Goal: Communication & Community: Answer question/provide support

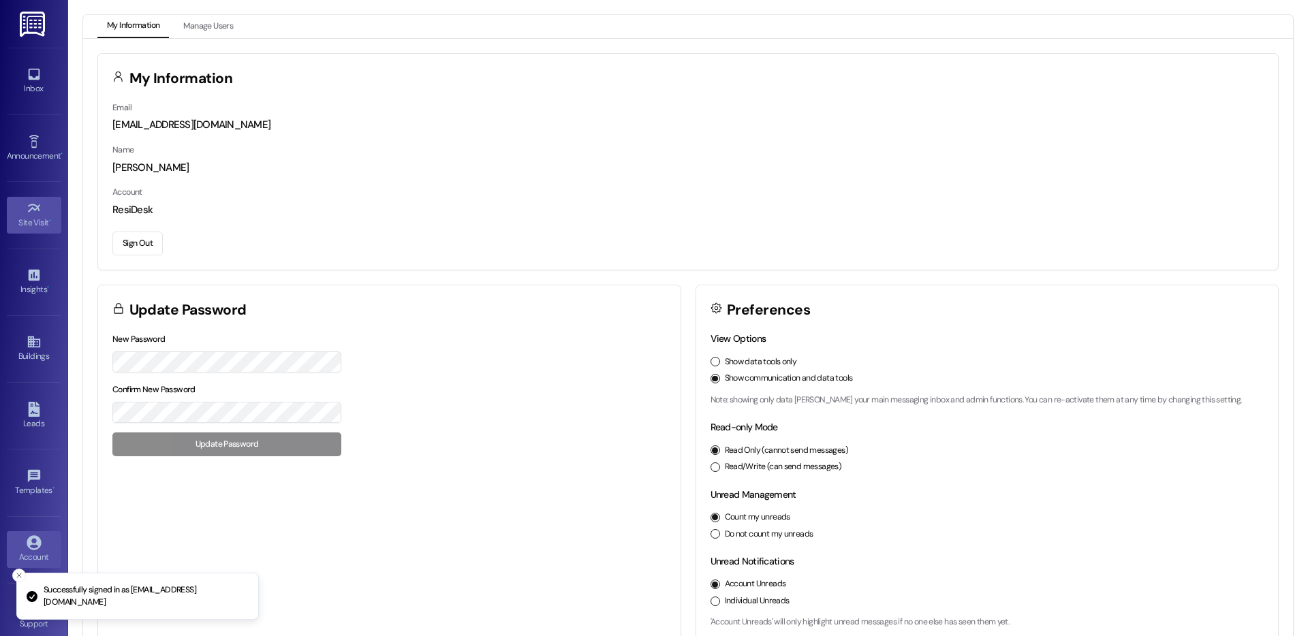
click at [30, 219] on div "Site Visit •" at bounding box center [34, 223] width 68 height 14
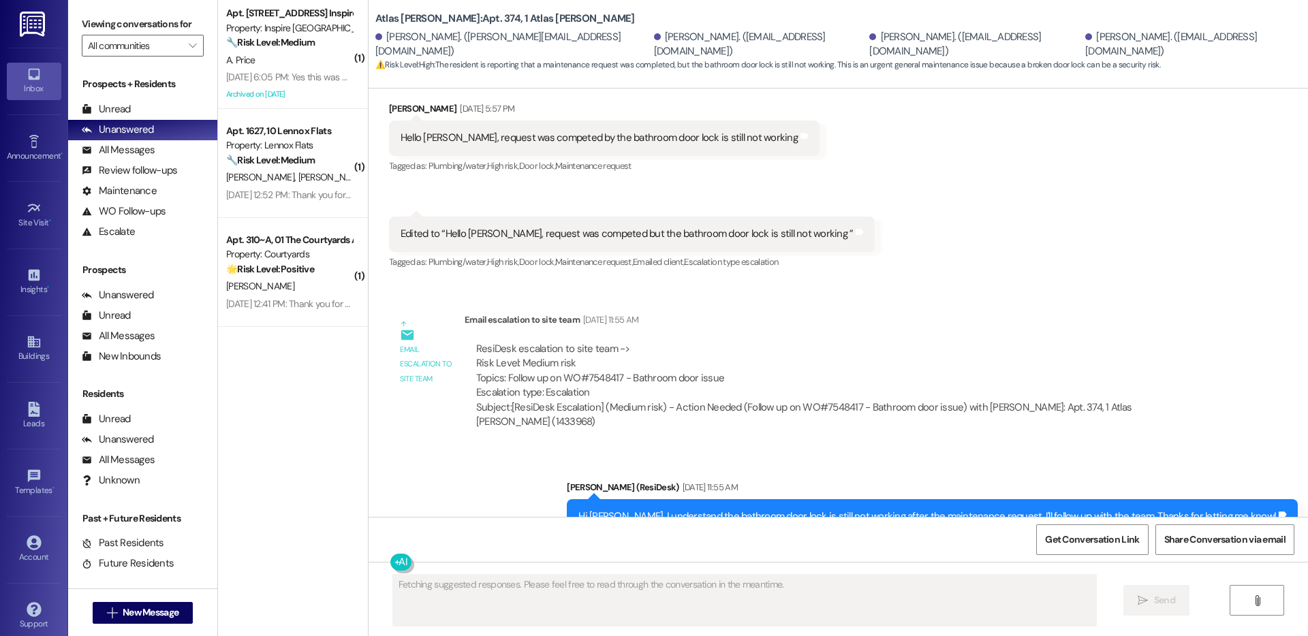
scroll to position [1621, 0]
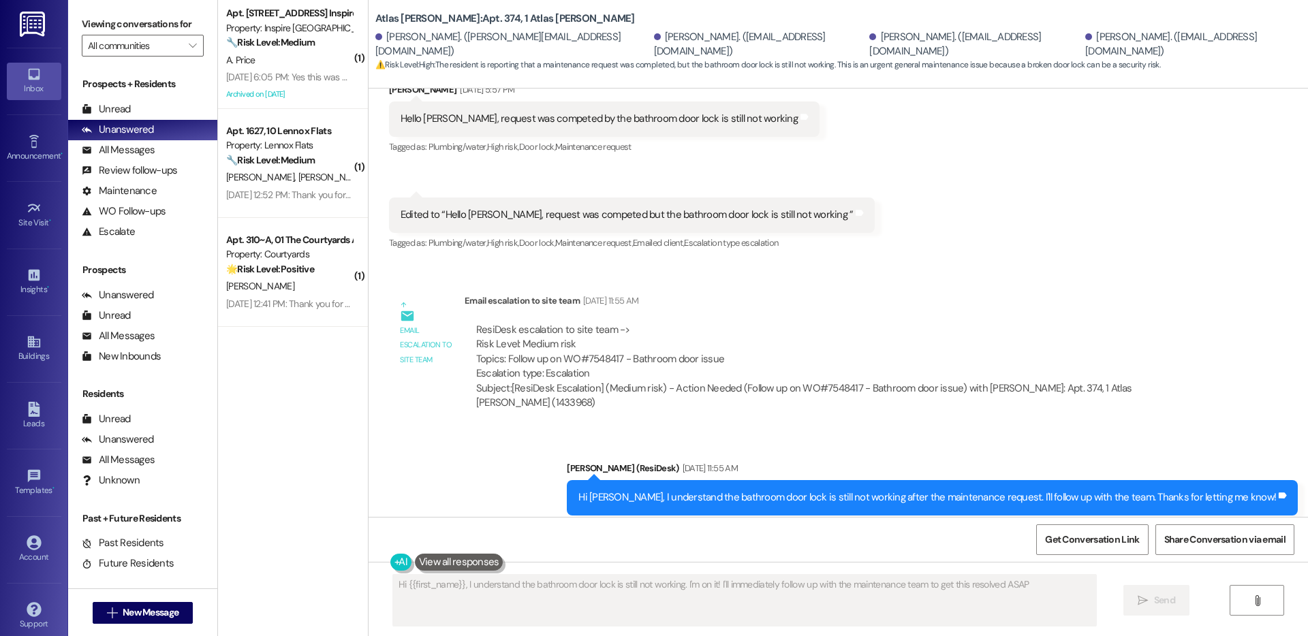
type textarea "Hi {{first_name}}, I understand the bathroom door lock is still not working. I'…"
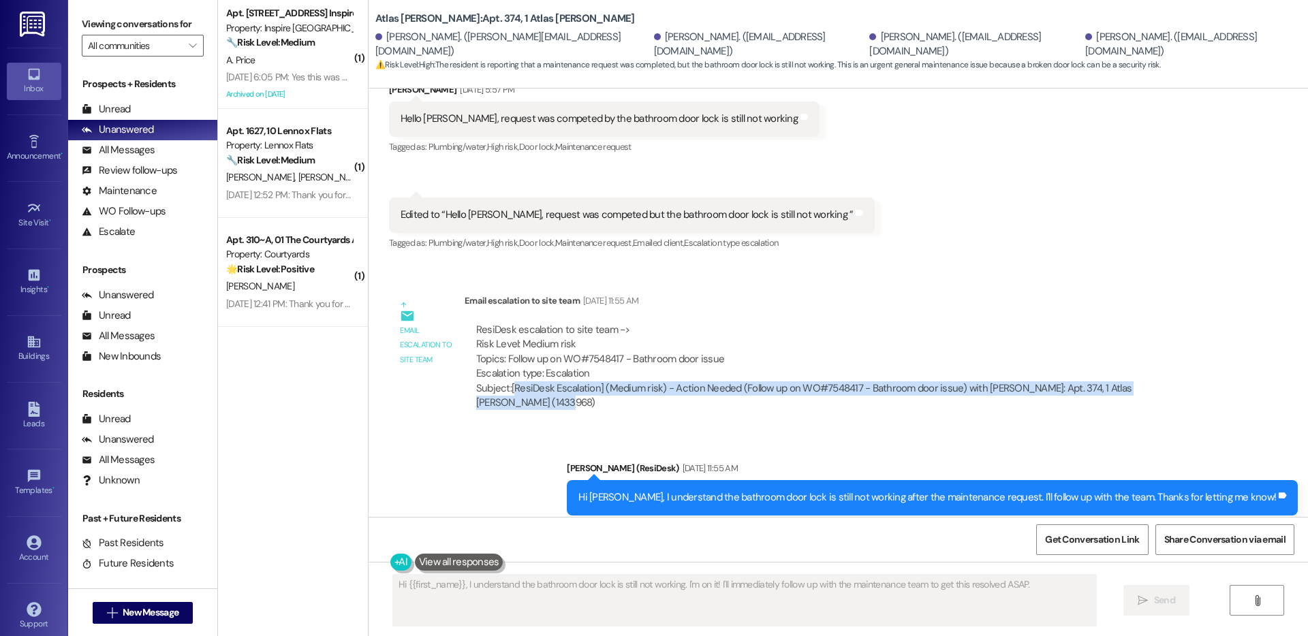
drag, startPoint x: 503, startPoint y: 375, endPoint x: 1181, endPoint y: 382, distance: 677.8
click at [1181, 382] on div "ResiDesk escalation to site team -> Risk Level: Medium risk Topics: Follow up o…" at bounding box center [839, 367] width 749 height 108
copy div "ResiDesk Escalation] (Medium risk) - Action Needed (Follow up on WO#7548417 - B…"
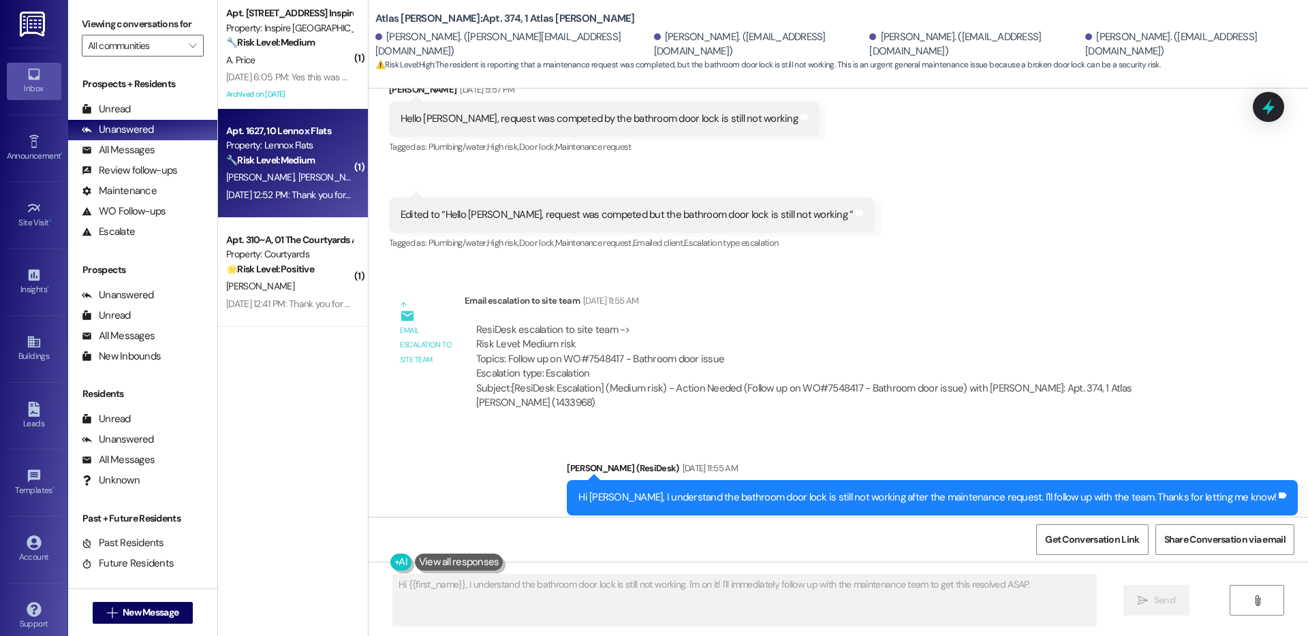
click at [270, 147] on div "Property: Lennox Flats" at bounding box center [289, 145] width 126 height 14
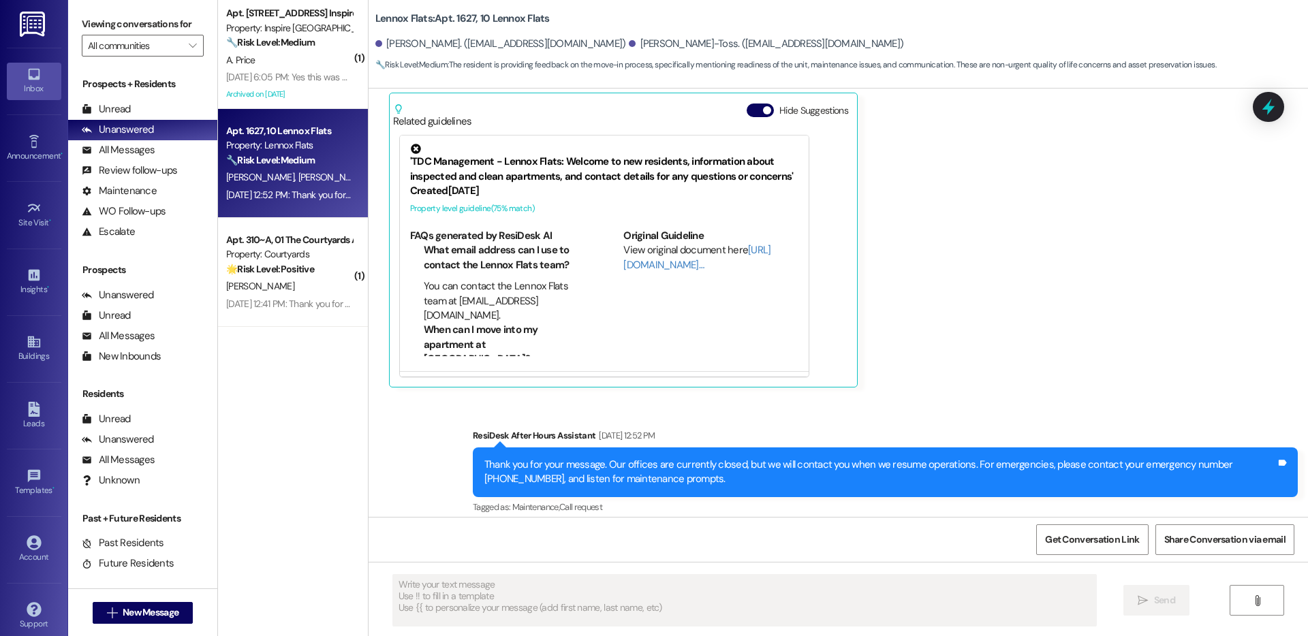
scroll to position [546, 0]
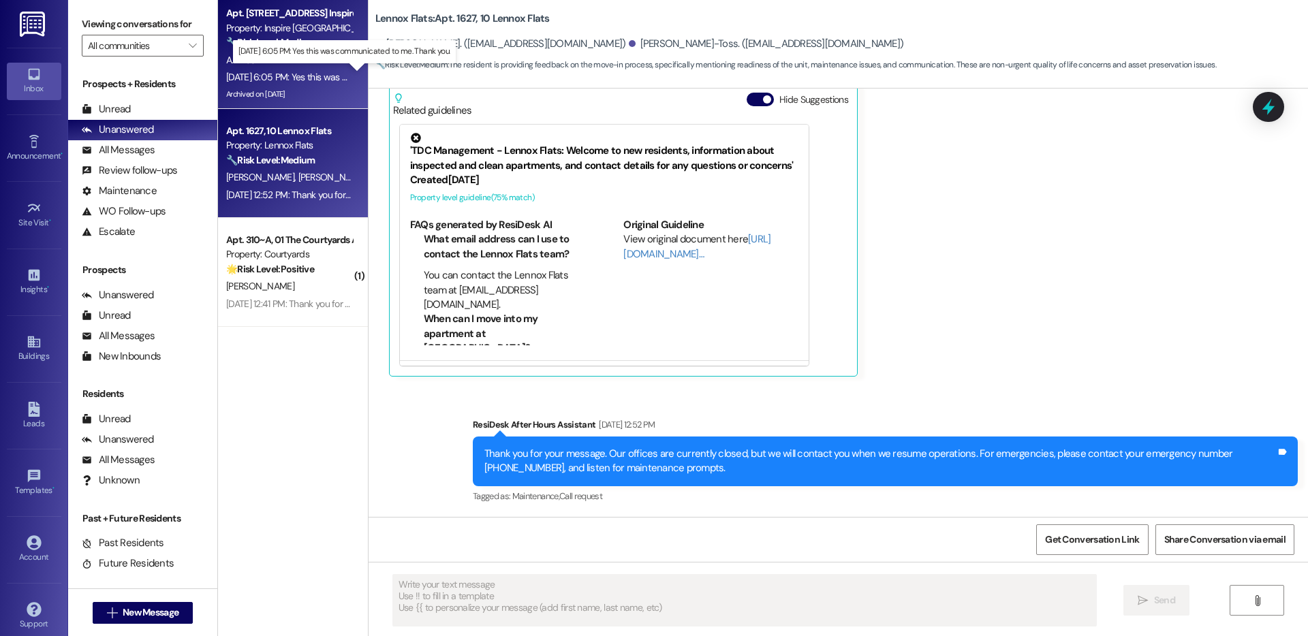
click at [259, 74] on div "[DATE] 6:05 PM: Yes this was communicated to me. Thank you. [DATE] 6:05 PM: Yes…" at bounding box center [349, 77] width 247 height 12
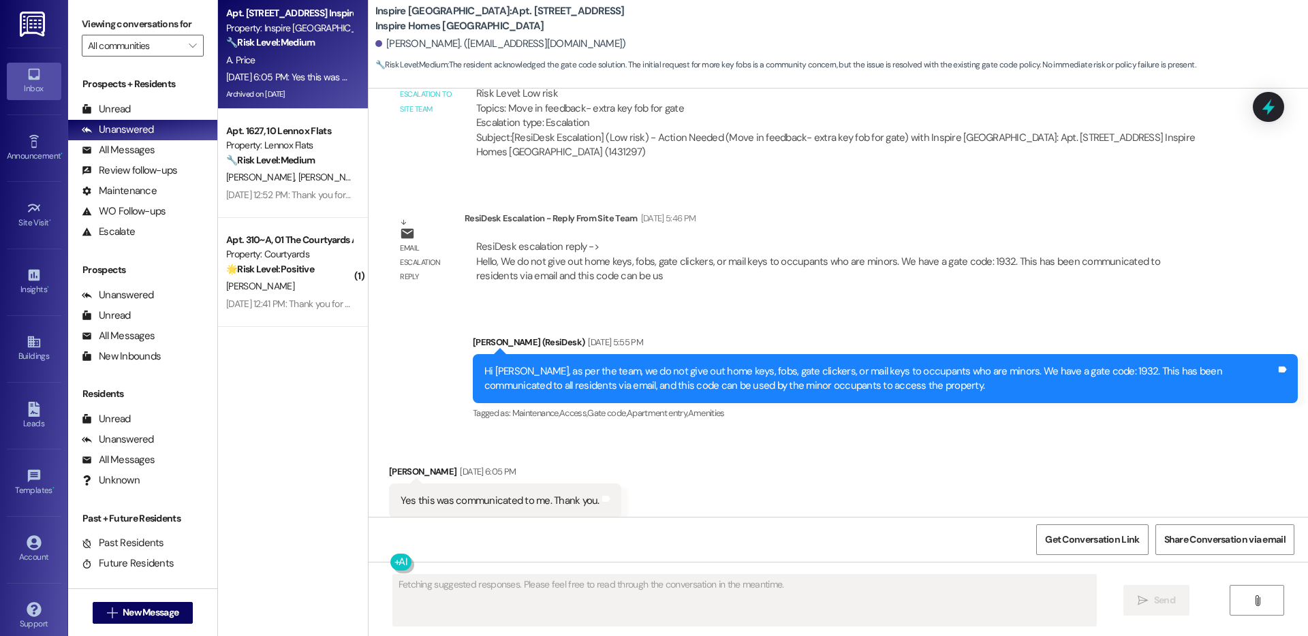
scroll to position [1522, 0]
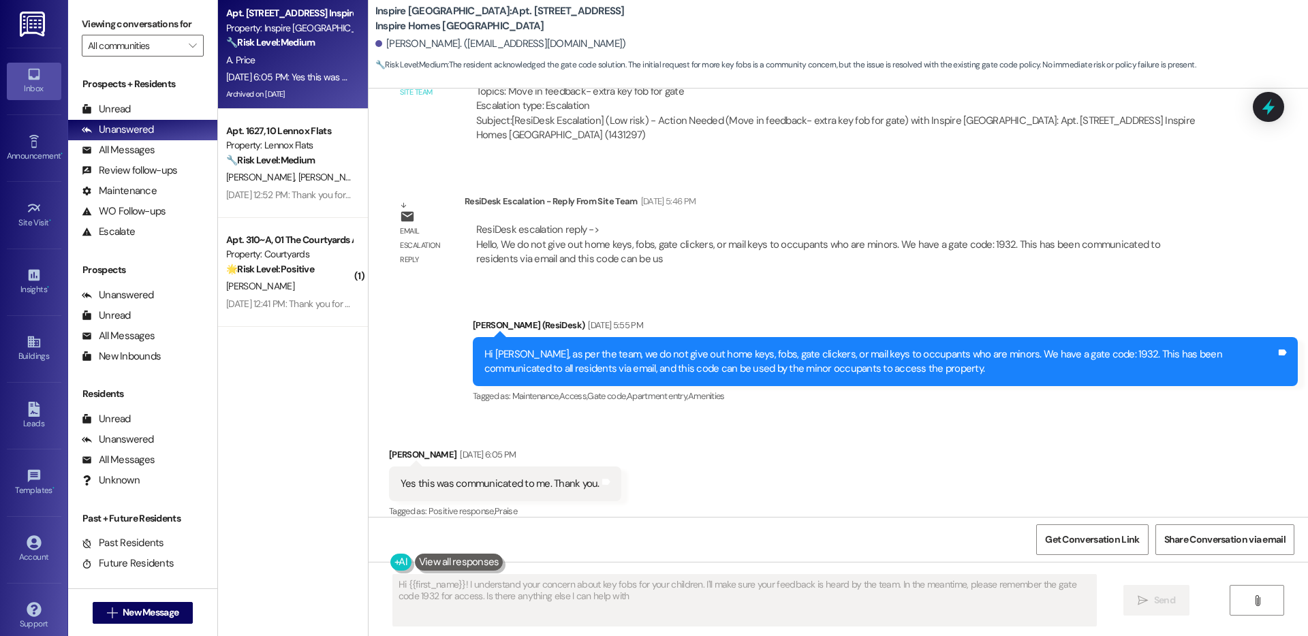
type textarea "Hi {{first_name}}! I understand your concern about key fobs for your children. …"
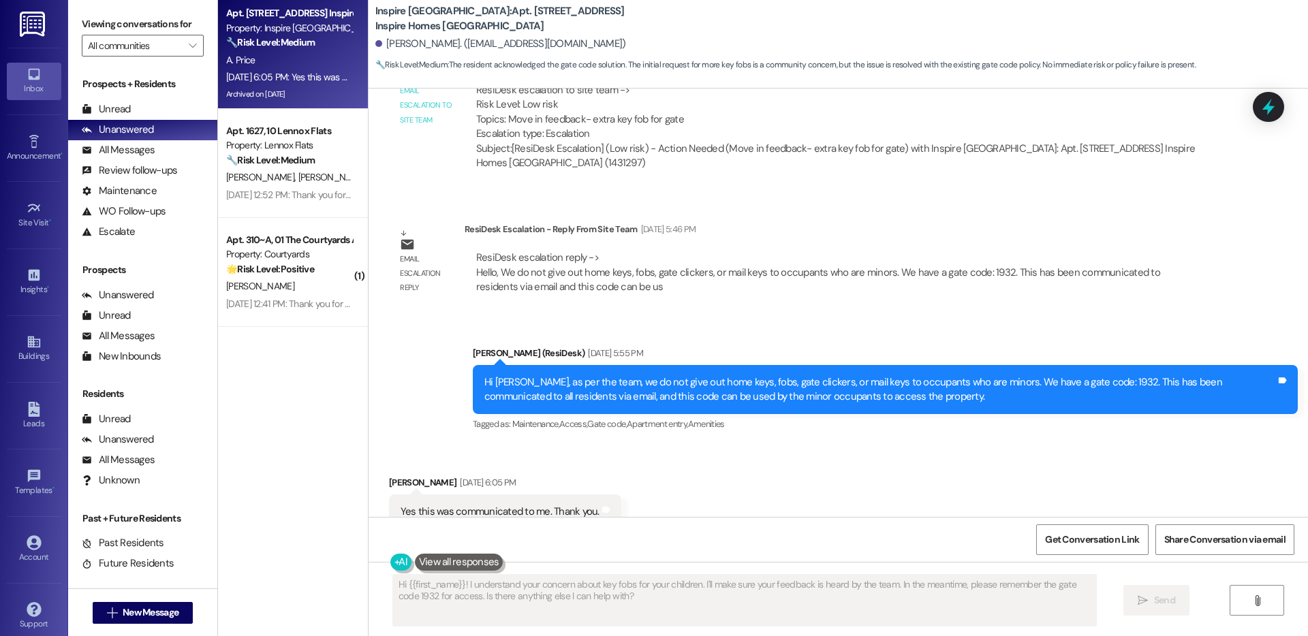
scroll to position [1492, 0]
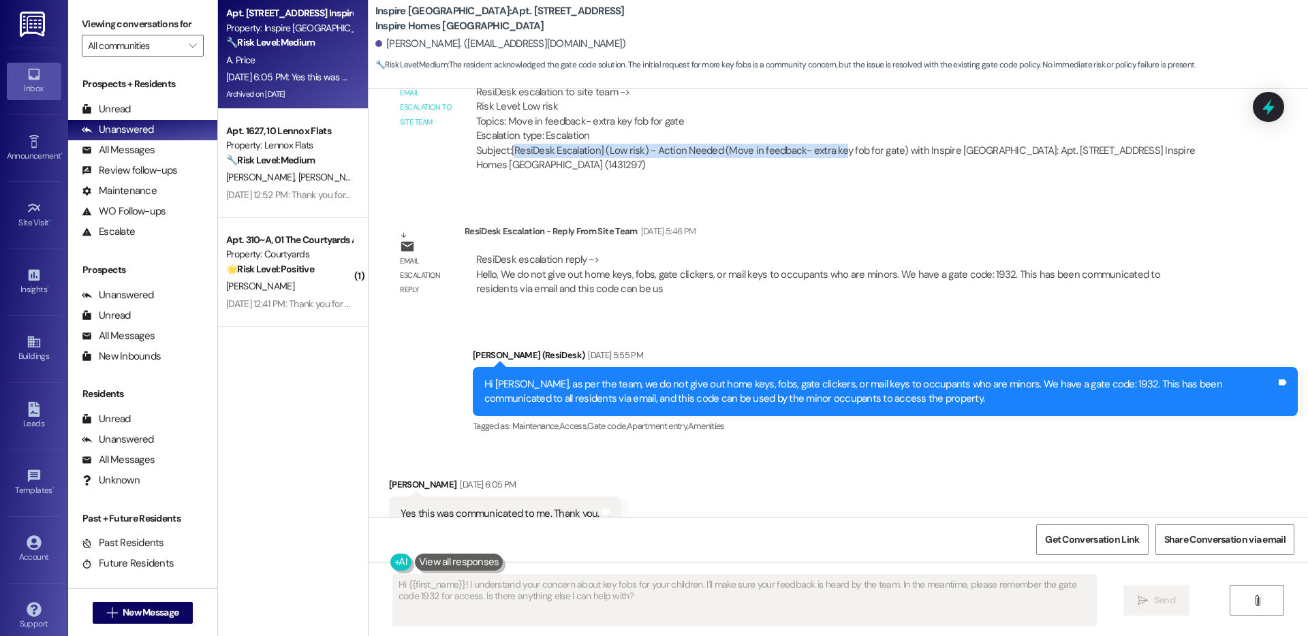
drag, startPoint x: 504, startPoint y: 134, endPoint x: 828, endPoint y: 141, distance: 324.3
click at [828, 144] on div "Subject: [ResiDesk Escalation] (Low risk) - Action Needed (Move in feedback- ex…" at bounding box center [839, 158] width 726 height 29
click at [189, 43] on icon "" at bounding box center [192, 45] width 7 height 11
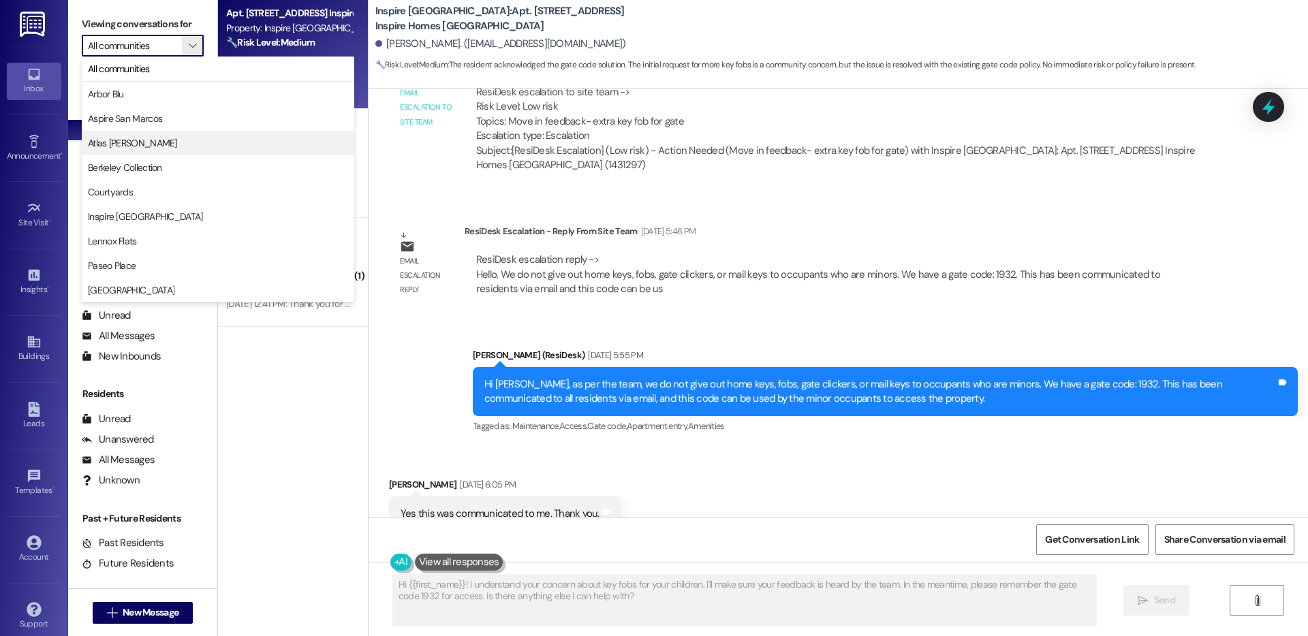
click at [183, 131] on button "Atlas [PERSON_NAME]" at bounding box center [218, 143] width 272 height 25
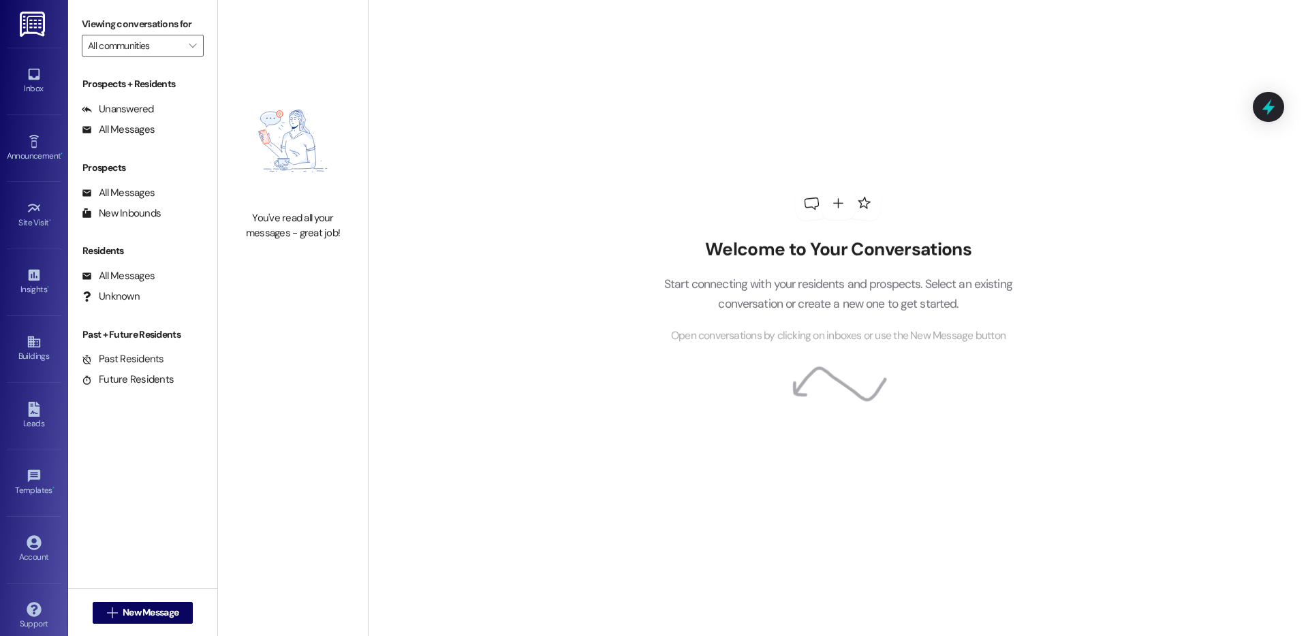
type input "Atlas [PERSON_NAME]"
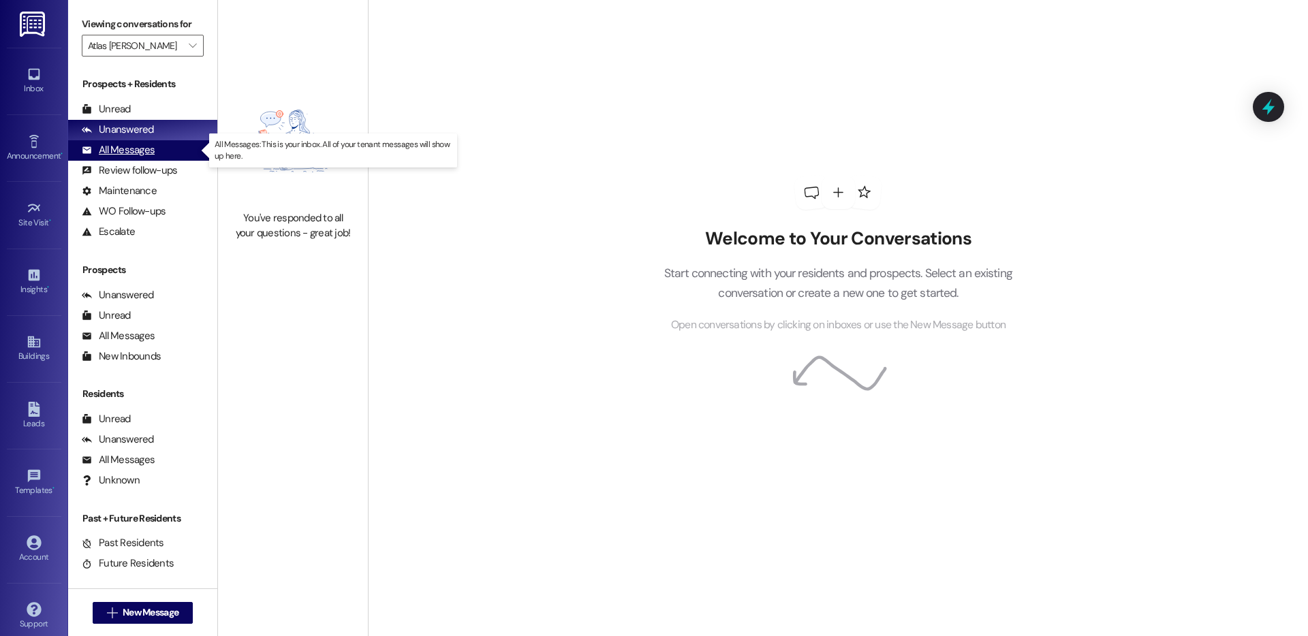
click at [127, 151] on div "All Messages" at bounding box center [118, 150] width 73 height 14
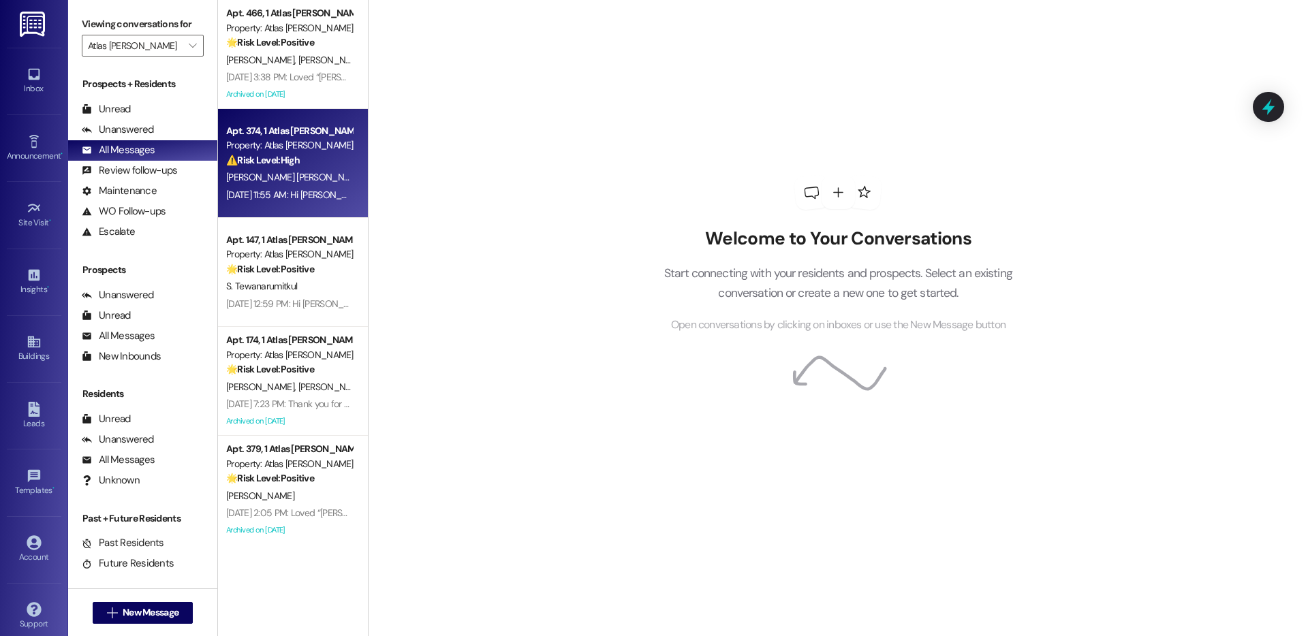
click at [286, 168] on div "Apt. 374, 1 Atlas [PERSON_NAME] Property: Atlas [PERSON_NAME] ⚠️ Risk Level: Hi…" at bounding box center [289, 146] width 129 height 46
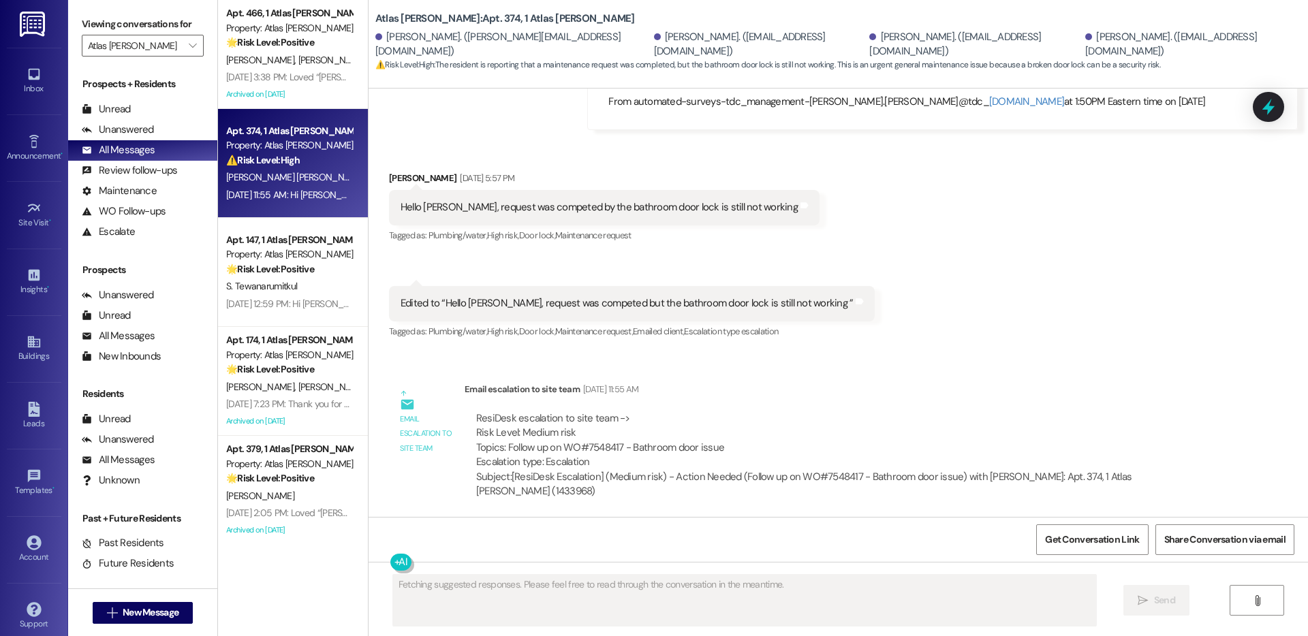
scroll to position [1621, 0]
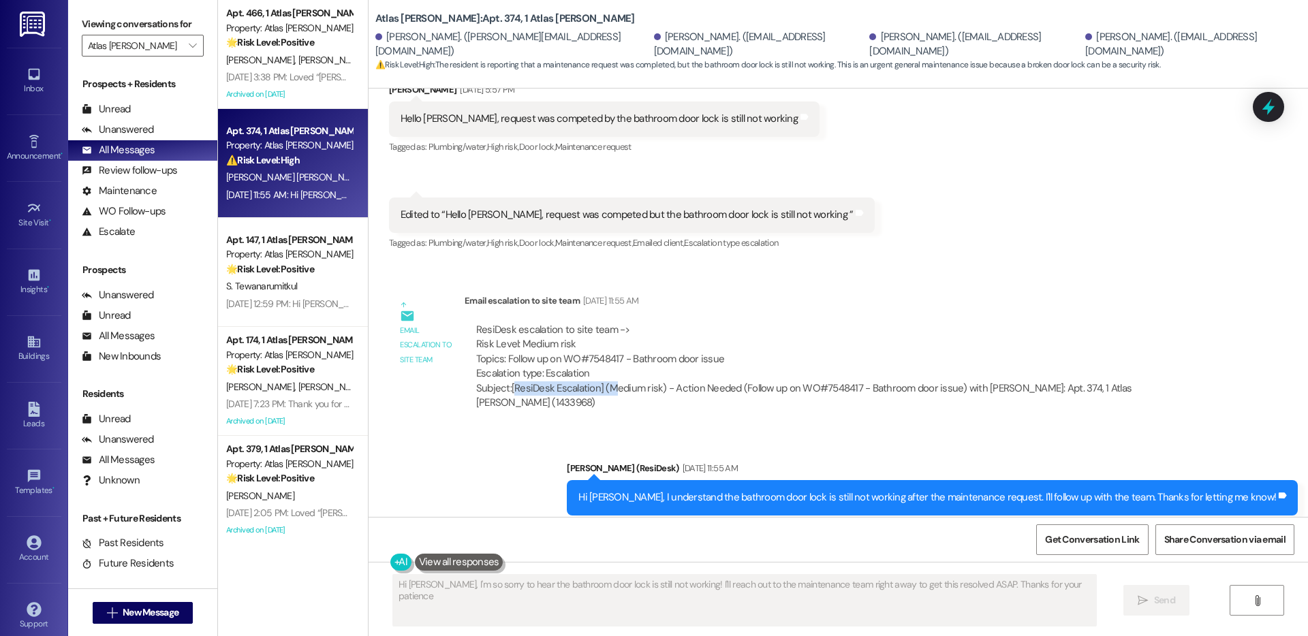
type textarea "Hi [PERSON_NAME], I'm so sorry to hear the bathroom door lock is still not work…"
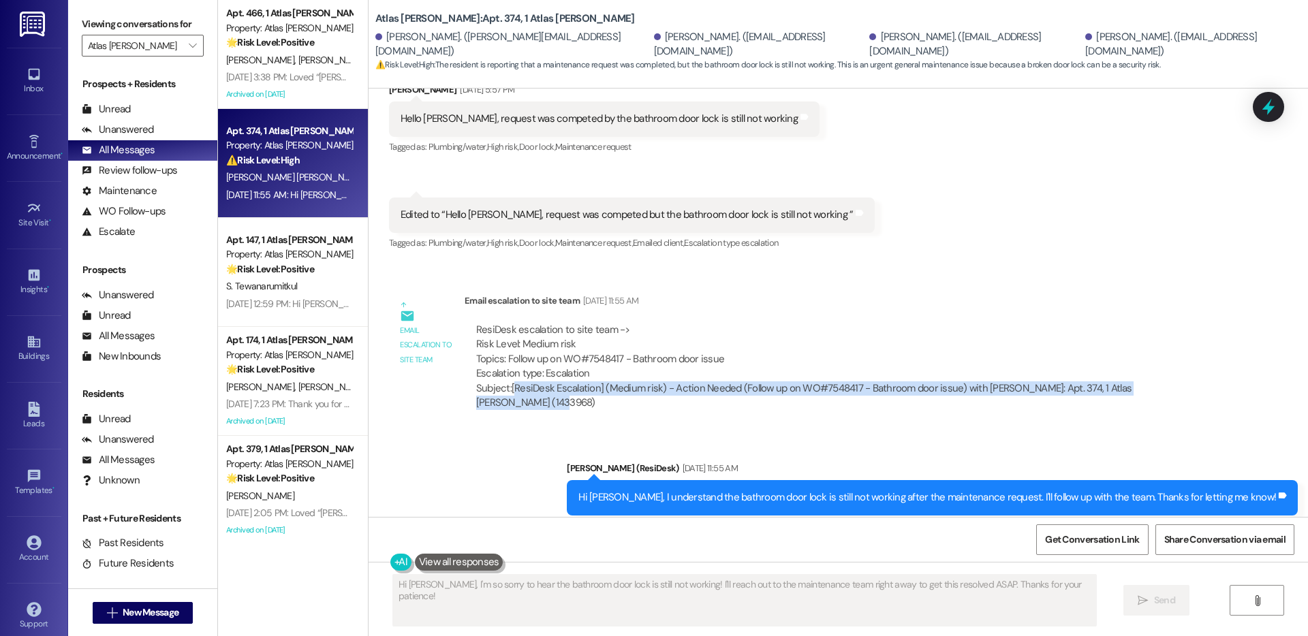
drag, startPoint x: 505, startPoint y: 375, endPoint x: 1177, endPoint y: 370, distance: 672.4
click at [1177, 381] on div "Subject: [ResiDesk Escalation] (Medium risk) - Action Needed (Follow up on WO#7…" at bounding box center [839, 395] width 726 height 29
copy div "ResiDesk Escalation] (Medium risk) - Action Needed (Follow up on WO#7548417 - B…"
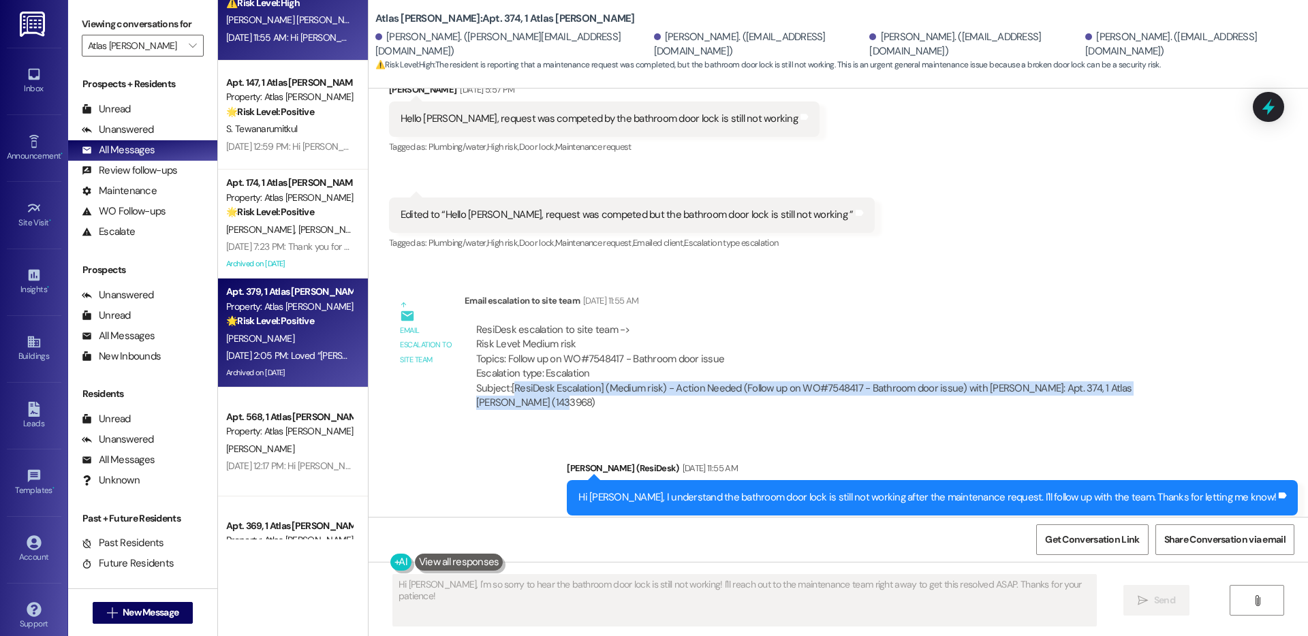
scroll to position [160, 0]
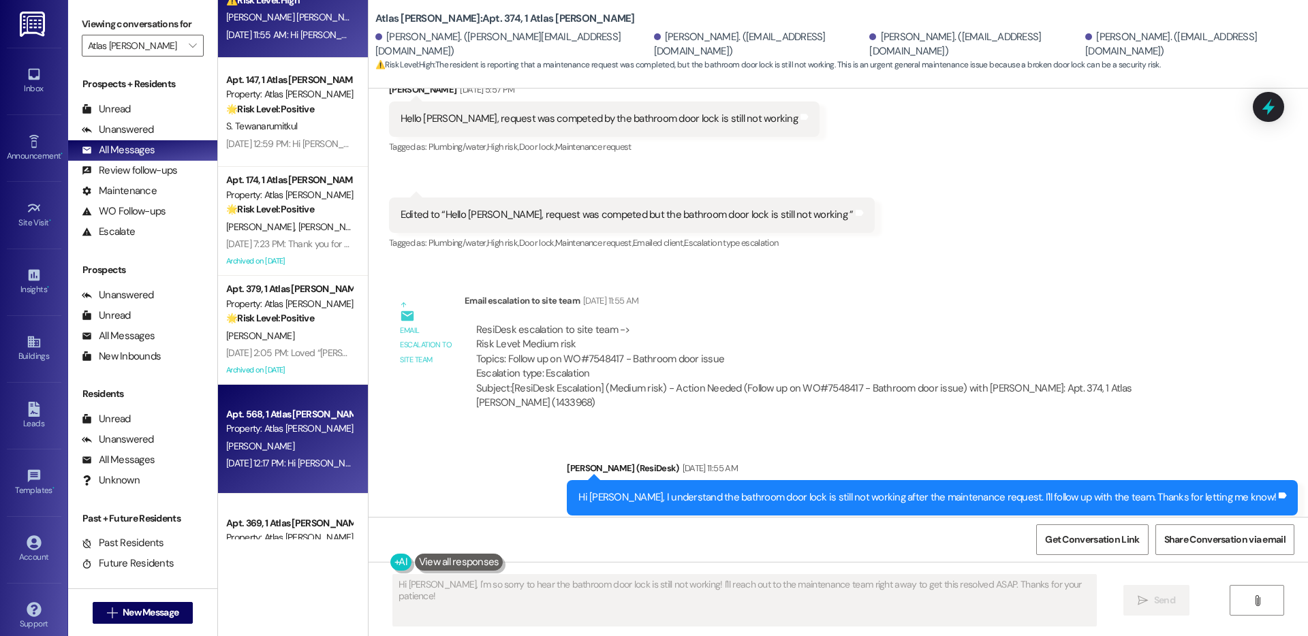
click at [283, 439] on div "[PERSON_NAME]" at bounding box center [289, 446] width 129 height 17
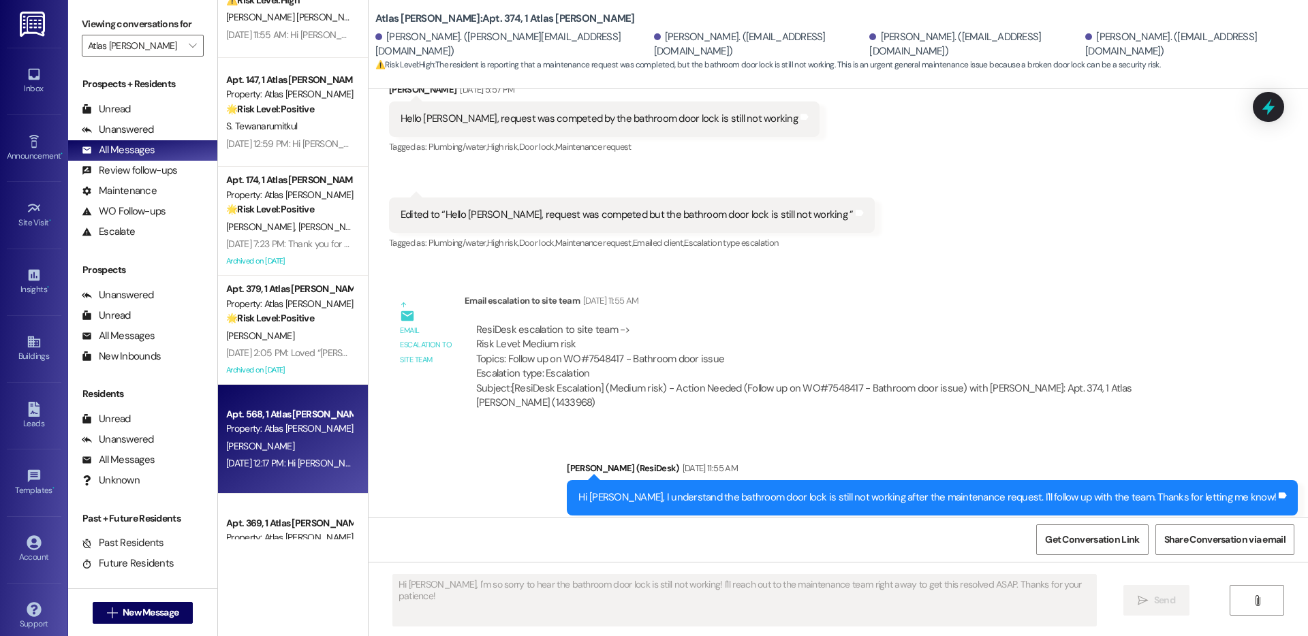
type textarea "Fetching suggested responses. Please feel free to read through the conversation…"
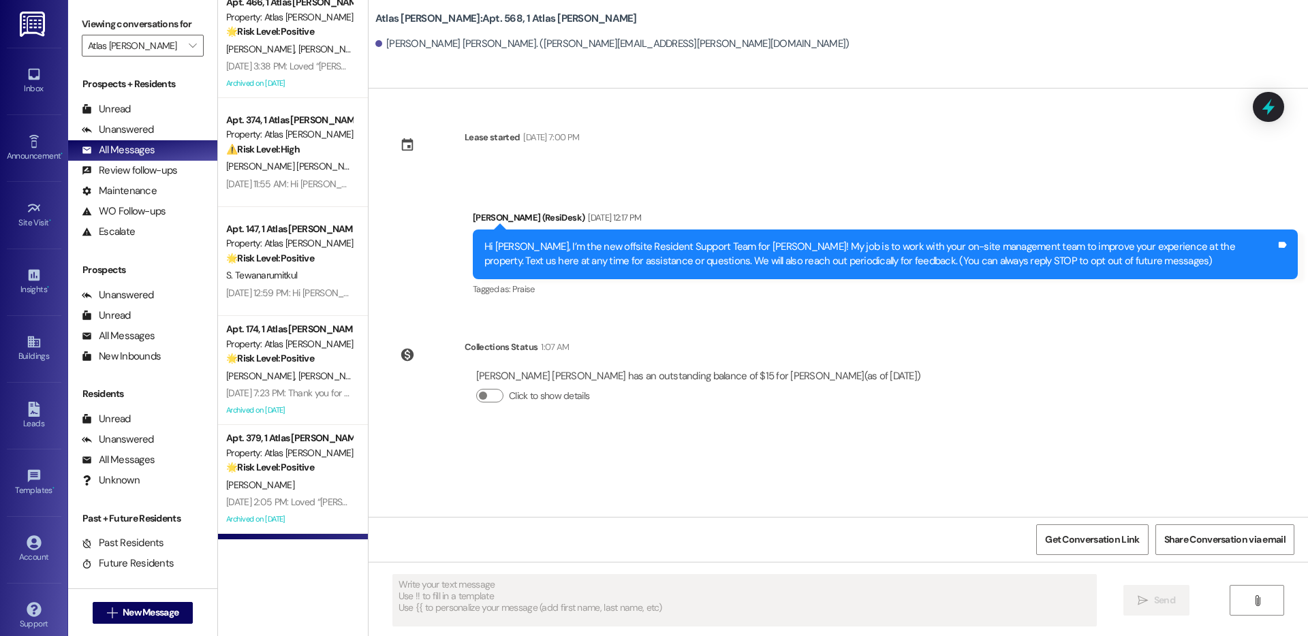
scroll to position [0, 0]
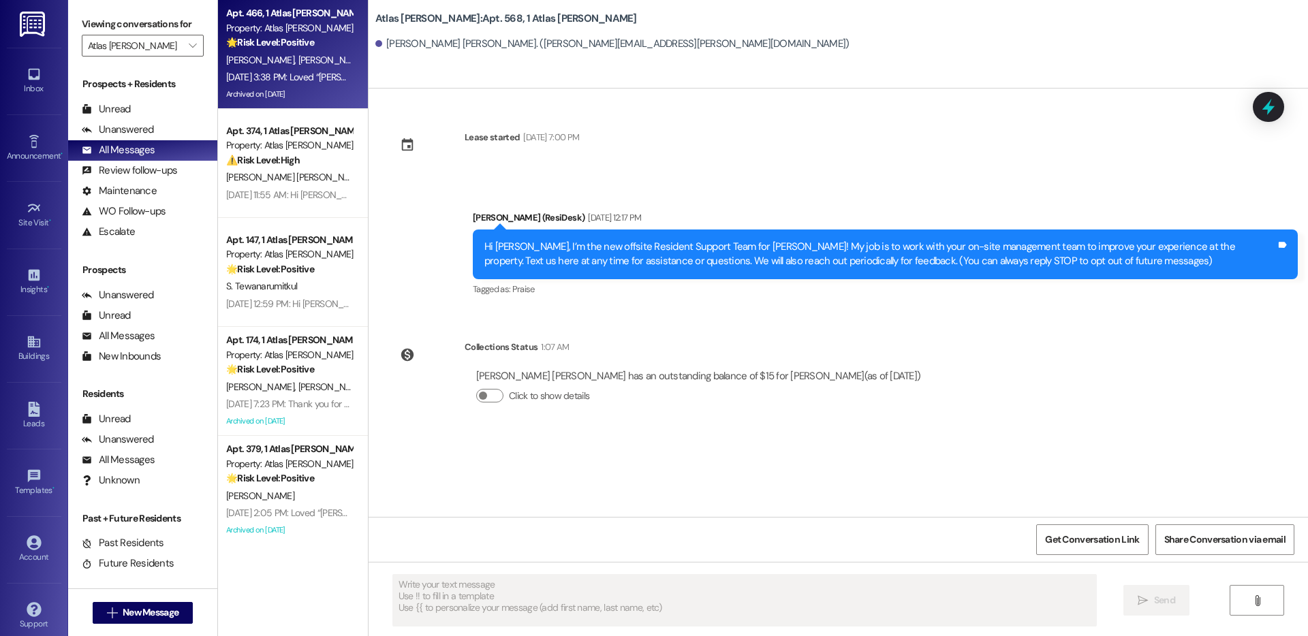
click at [291, 82] on div "[DATE] 3:38 PM: Loved “[PERSON_NAME] ([PERSON_NAME]): Thank you, and if anythin…" at bounding box center [402, 77] width 352 height 12
type textarea "Fetching suggested responses. Please feel free to read through the conversation…"
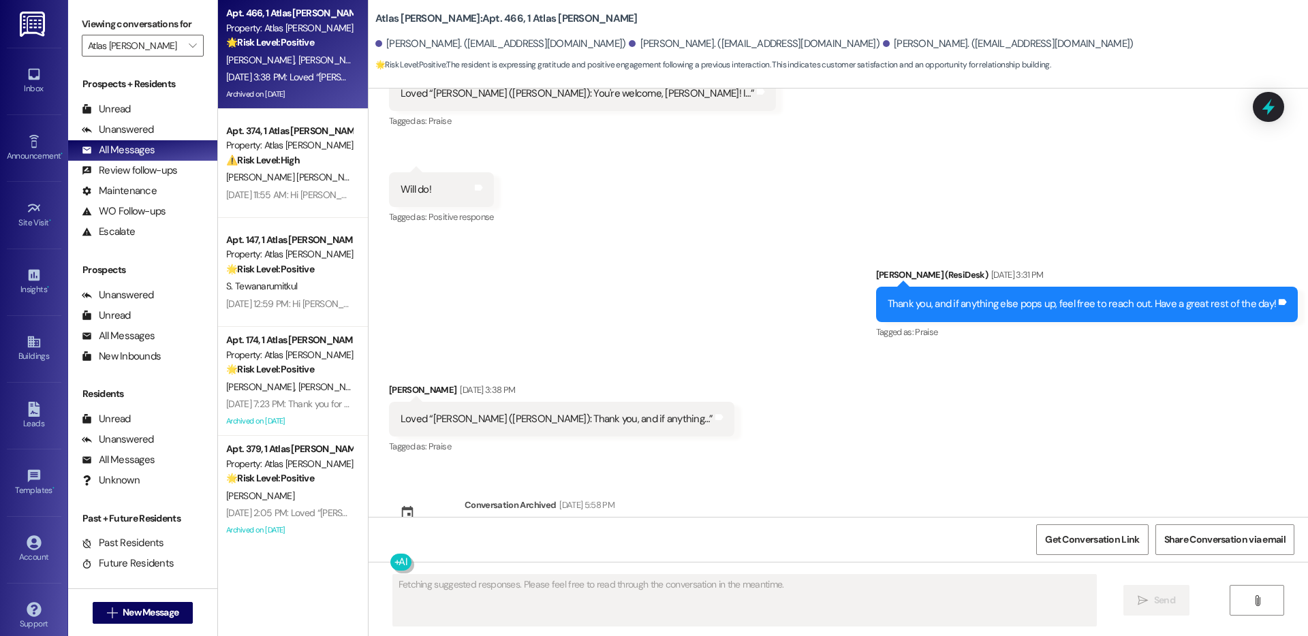
scroll to position [1320, 0]
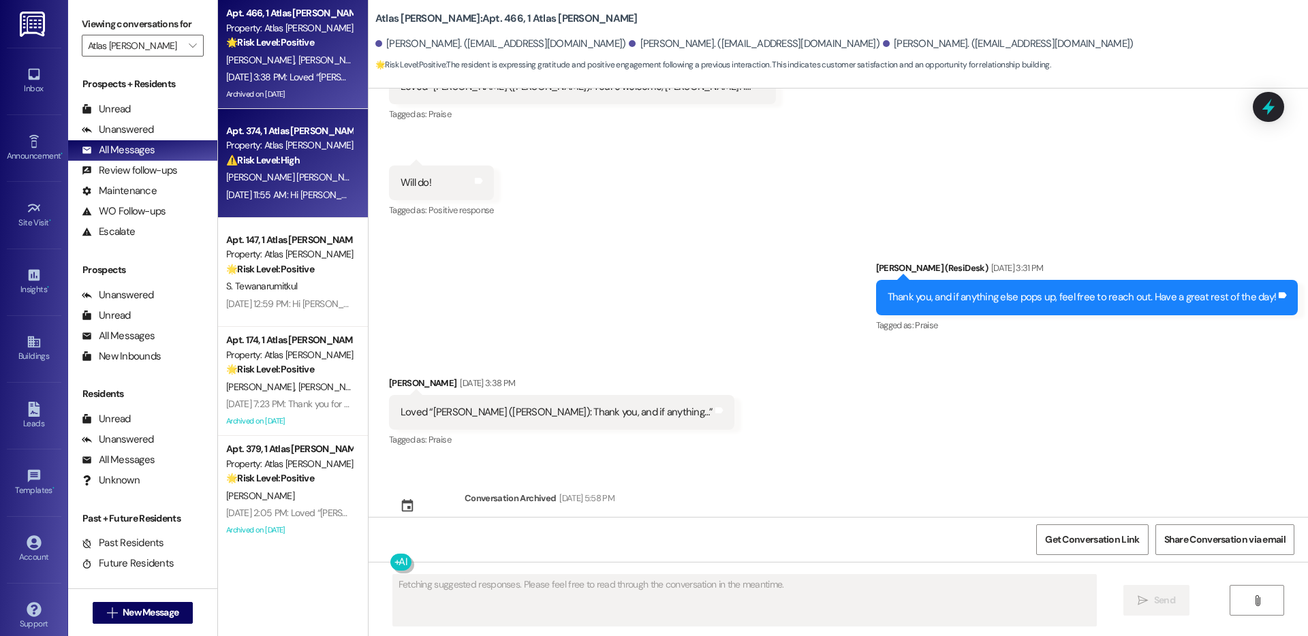
click at [283, 167] on div "⚠️ Risk Level: High The resident is reporting that a maintenance request was co…" at bounding box center [289, 160] width 126 height 14
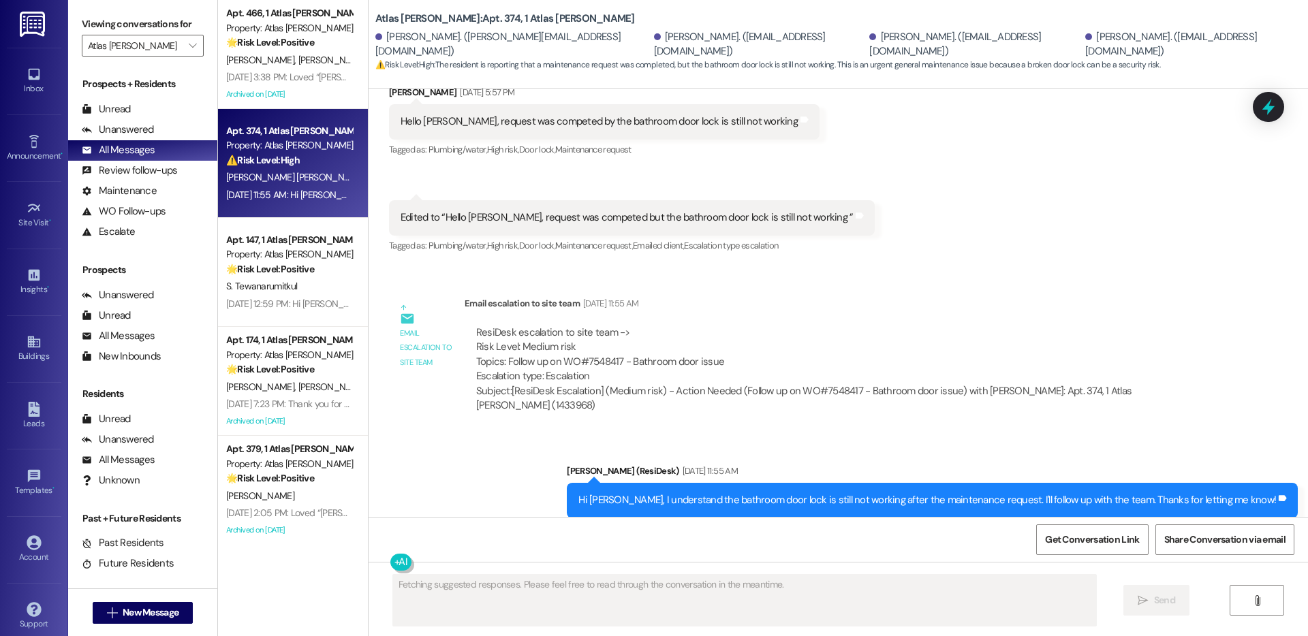
scroll to position [1621, 0]
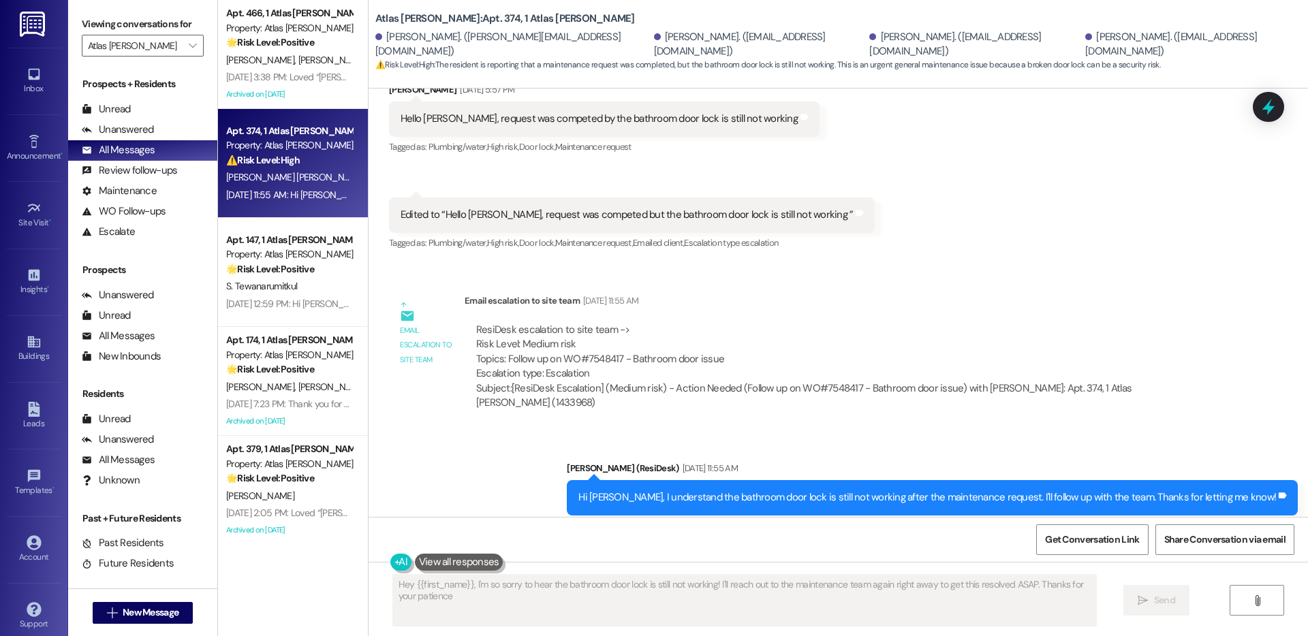
type textarea "Hey {{first_name}}, I'm so sorry to hear the bathroom door lock is still not wo…"
